Goal: Task Accomplishment & Management: Manage account settings

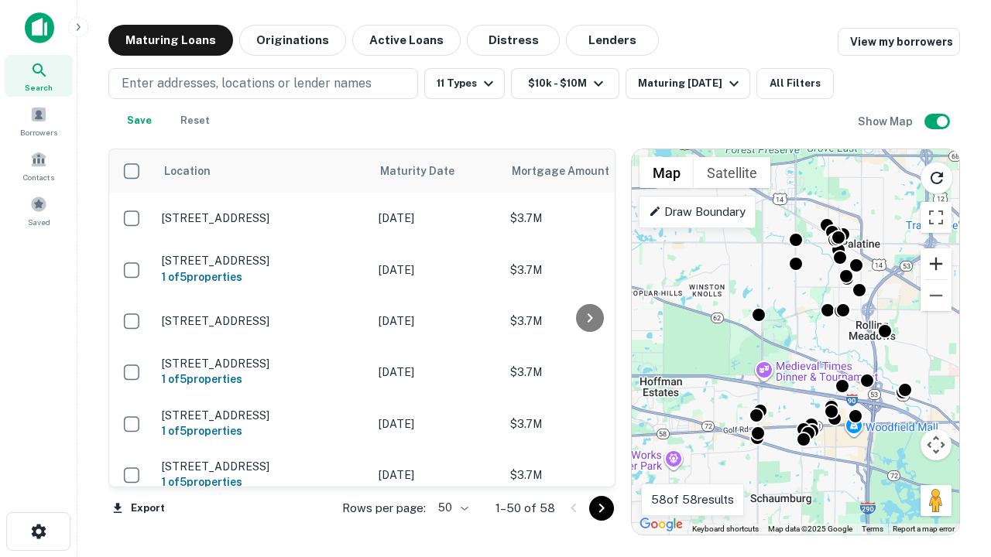
click at [936, 264] on button "Zoom in" at bounding box center [936, 264] width 31 height 31
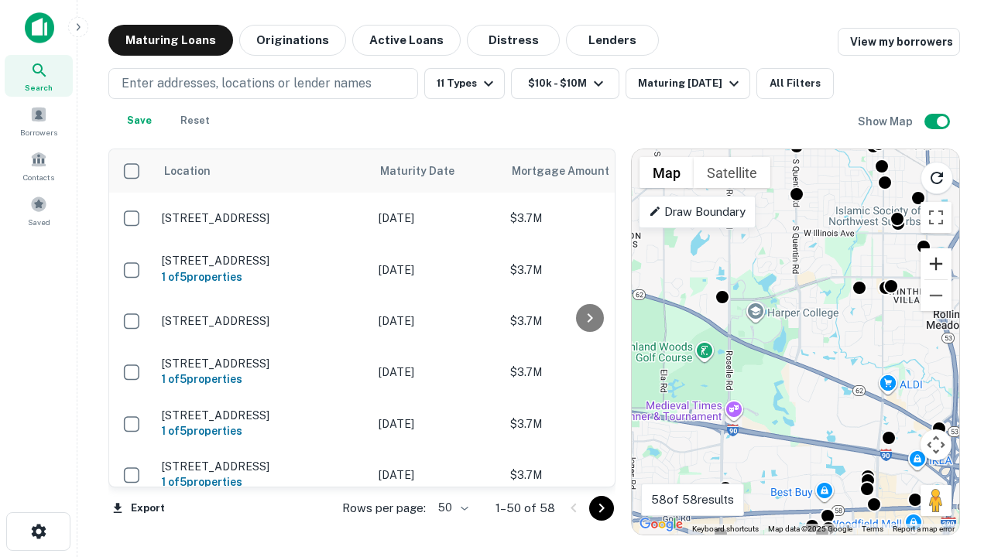
click at [936, 264] on button "Zoom in" at bounding box center [936, 264] width 31 height 31
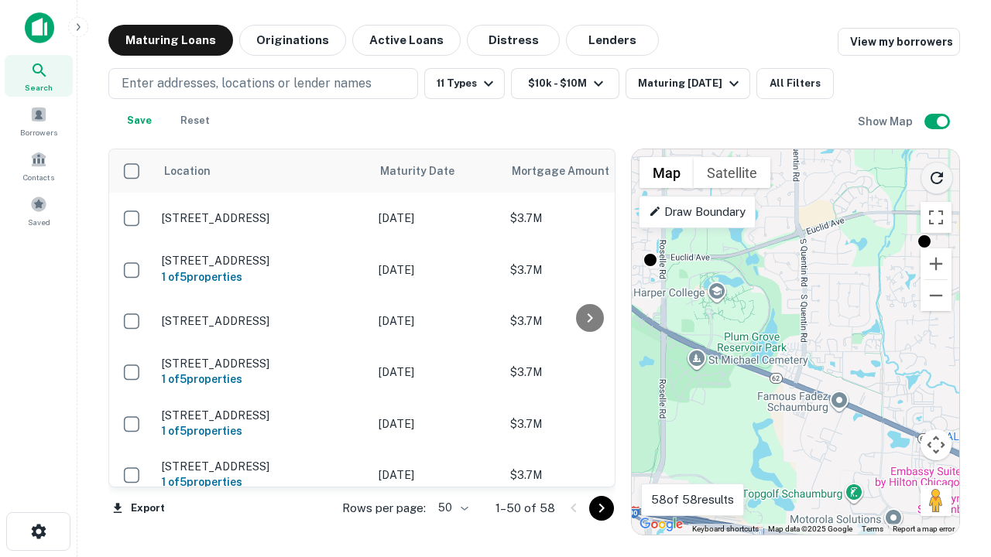
click at [937, 175] on icon "Reload search area" at bounding box center [937, 178] width 19 height 19
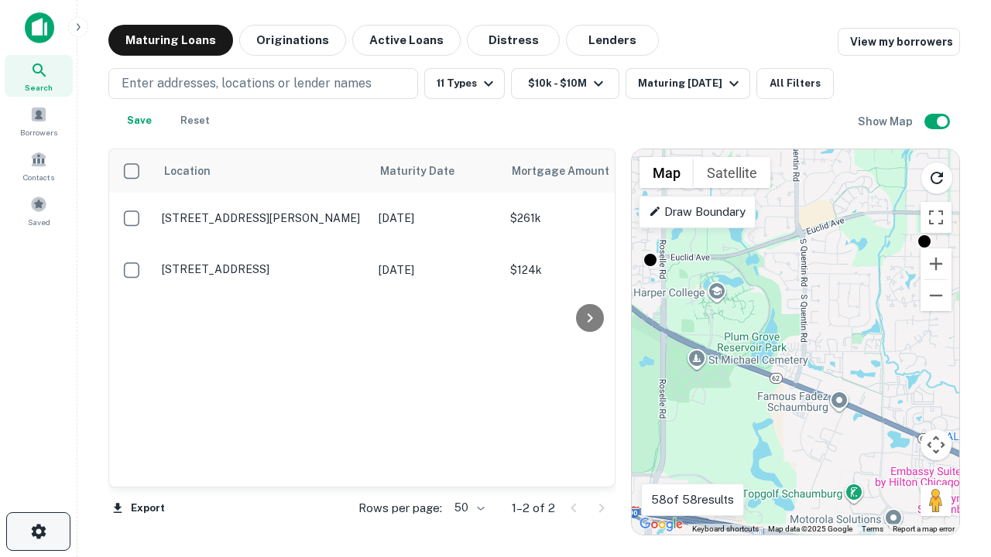
click at [38, 532] on icon "button" at bounding box center [38, 532] width 19 height 19
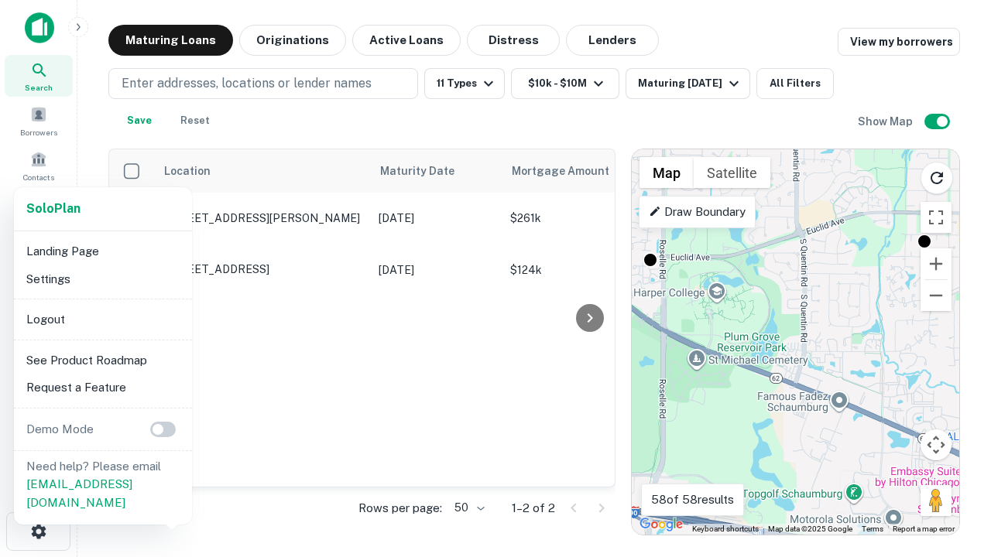
click at [102, 319] on li "Logout" at bounding box center [103, 320] width 166 height 28
